Goal: Information Seeking & Learning: Learn about a topic

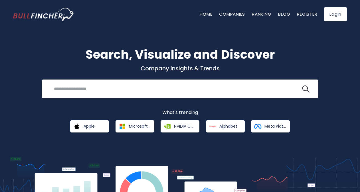
click at [92, 94] on input "search" at bounding box center [176, 89] width 251 height 11
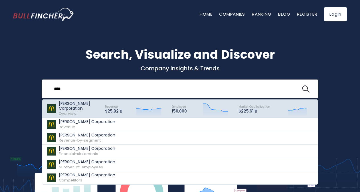
type input "****"
click at [62, 110] on p "[PERSON_NAME] Corporation" at bounding box center [79, 106] width 41 height 10
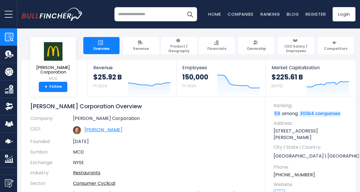
click at [104, 132] on link "[PERSON_NAME]" at bounding box center [103, 130] width 38 height 7
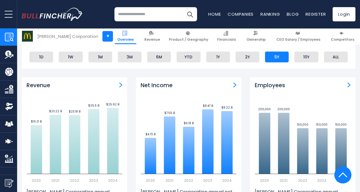
scroll to position [341, 0]
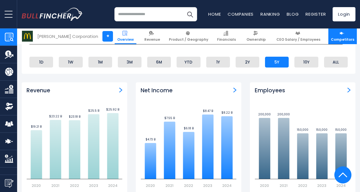
click at [339, 39] on span "Competitors" at bounding box center [342, 39] width 23 height 5
click at [332, 43] on link "Competitors" at bounding box center [343, 37] width 29 height 16
click at [347, 34] on link "Competitors" at bounding box center [343, 37] width 29 height 16
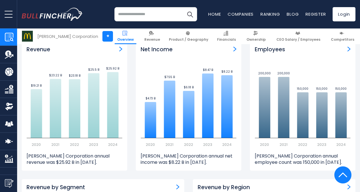
scroll to position [379, 0]
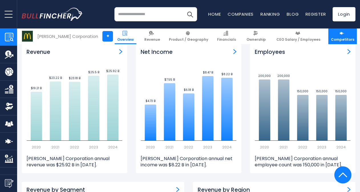
click at [336, 30] on link "Competitors" at bounding box center [343, 37] width 29 height 16
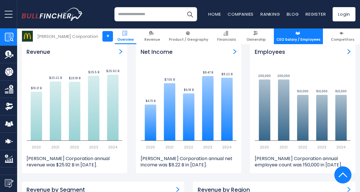
click at [292, 36] on link "CEO Salary / Employees" at bounding box center [298, 37] width 49 height 16
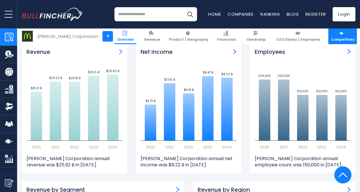
click at [341, 33] on img at bounding box center [342, 33] width 5 height 5
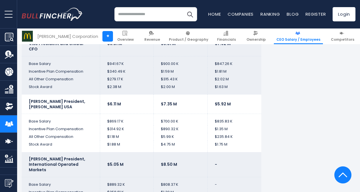
scroll to position [1294, 0]
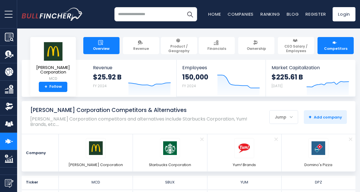
click at [102, 47] on span "Overview" at bounding box center [101, 49] width 17 height 5
